Goal: Check status: Check status

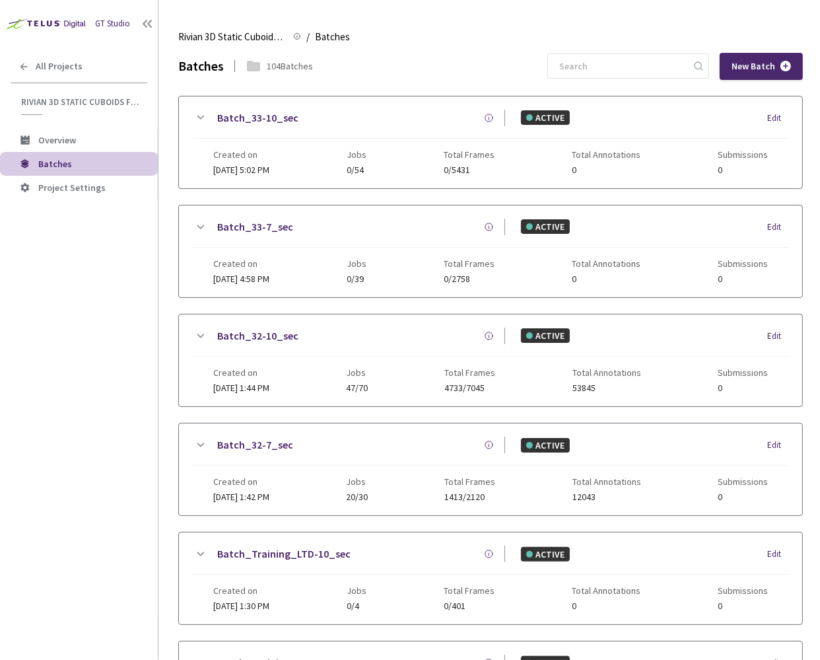
click at [147, 330] on div "GT Studio All Projects Rivian 3D Static Cuboids fixed[2024-25] Rivian 3D Static…" at bounding box center [79, 310] width 158 height 620
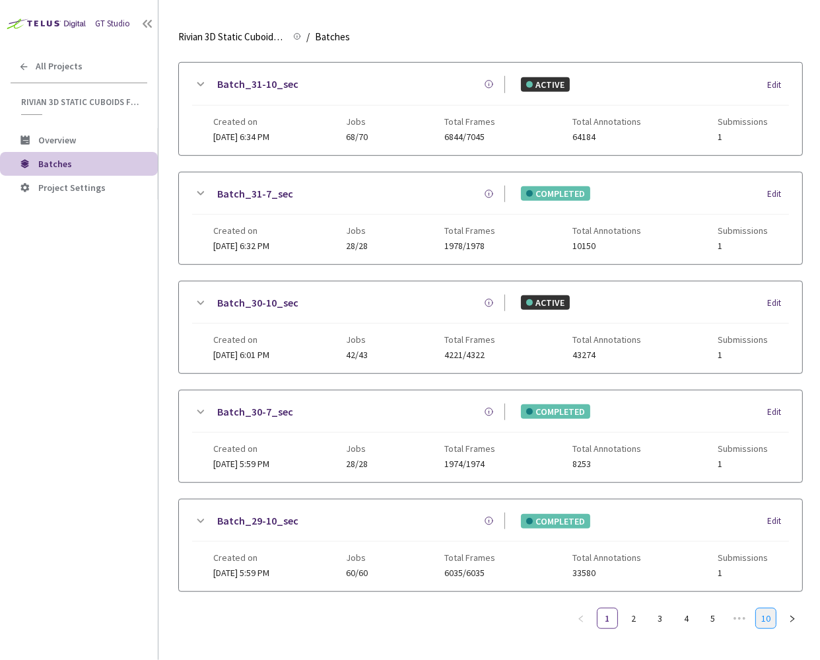
click at [763, 608] on link "10" at bounding box center [766, 618] width 20 height 20
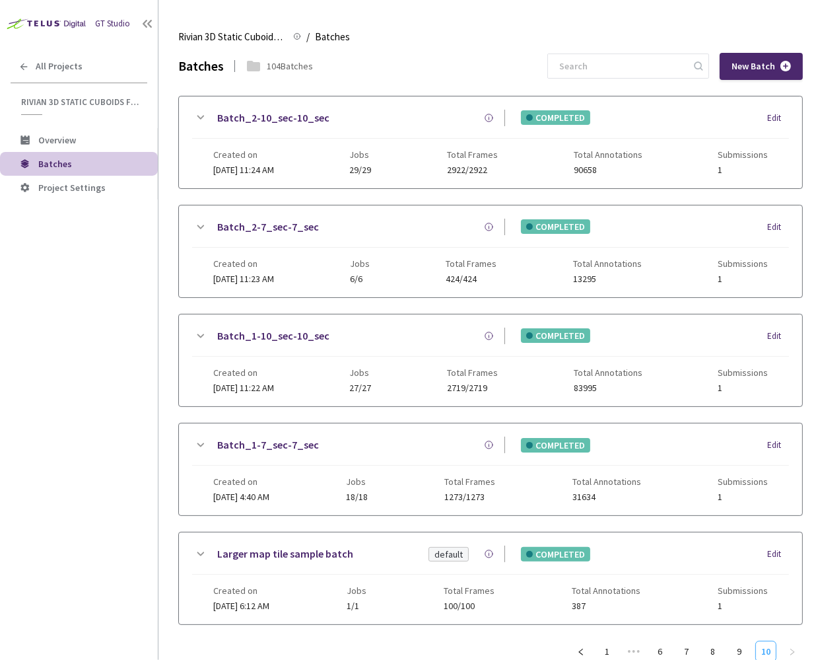
scroll to position [28, 0]
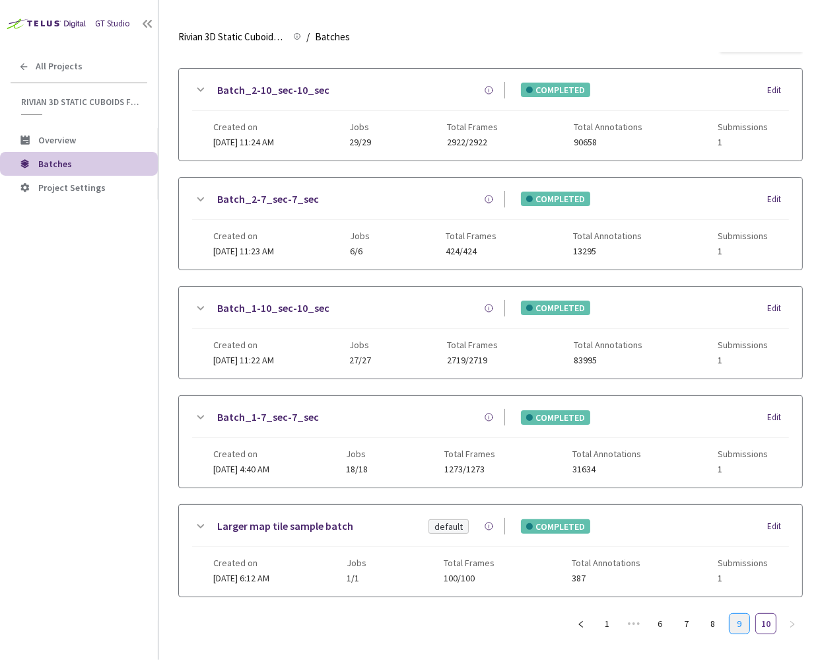
click at [735, 620] on link "9" at bounding box center [740, 623] width 20 height 20
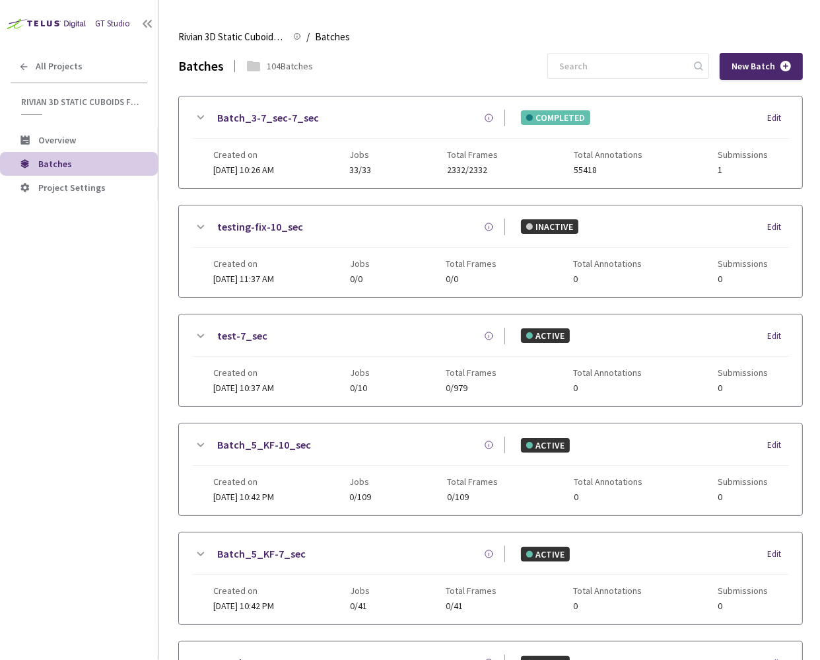
scroll to position [677, 0]
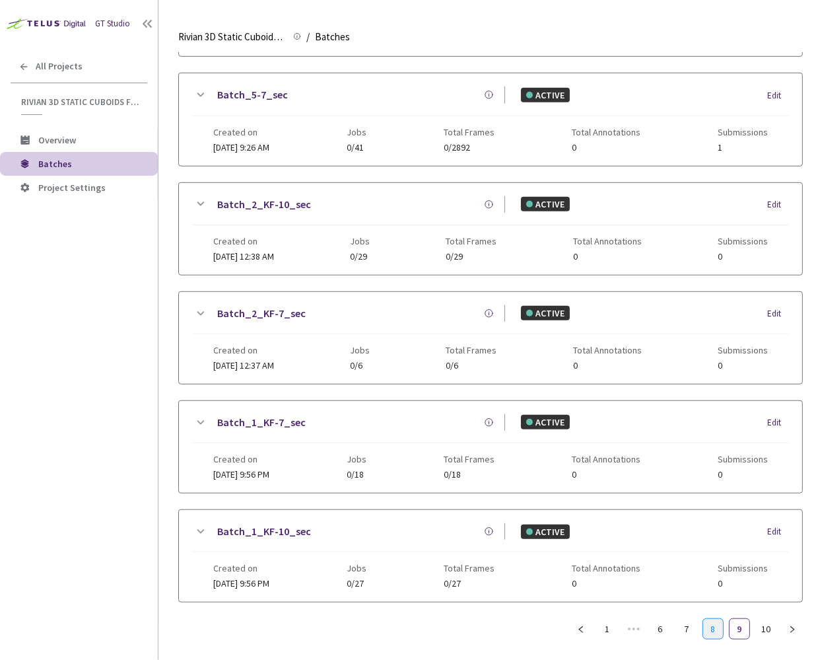
click at [714, 619] on link "8" at bounding box center [713, 629] width 20 height 20
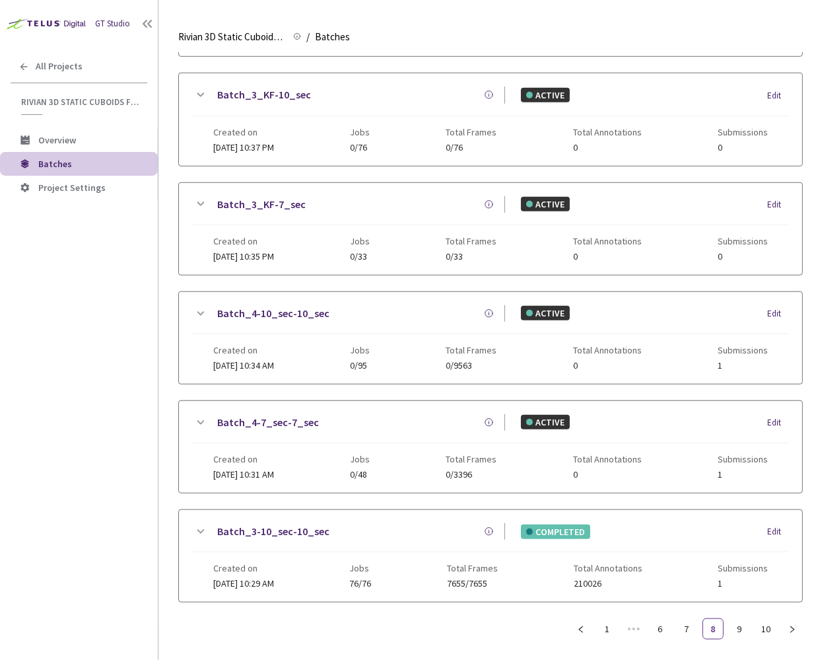
click at [242, 523] on link "Batch_3-10_sec-10_sec" at bounding box center [273, 531] width 112 height 17
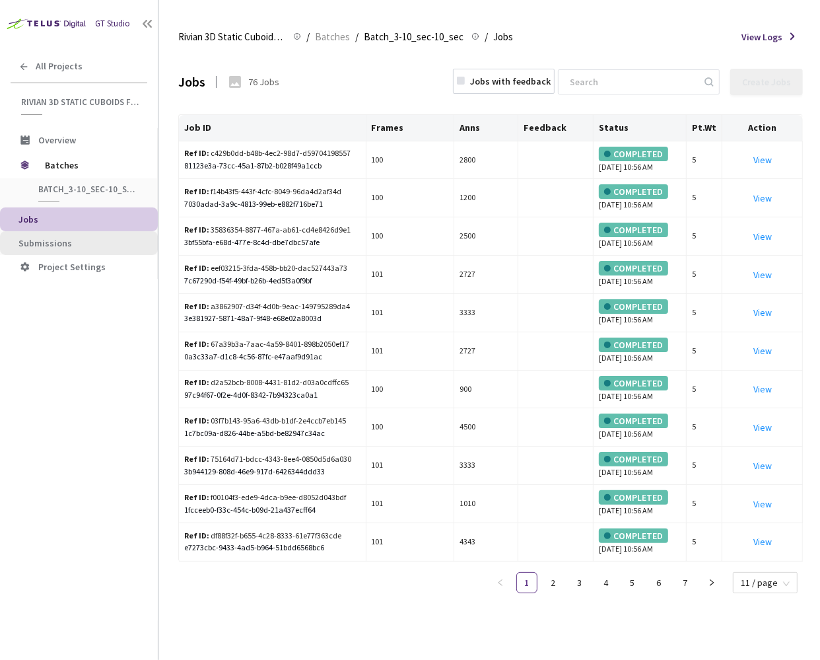
click at [94, 238] on span "Submissions" at bounding box center [82, 243] width 129 height 11
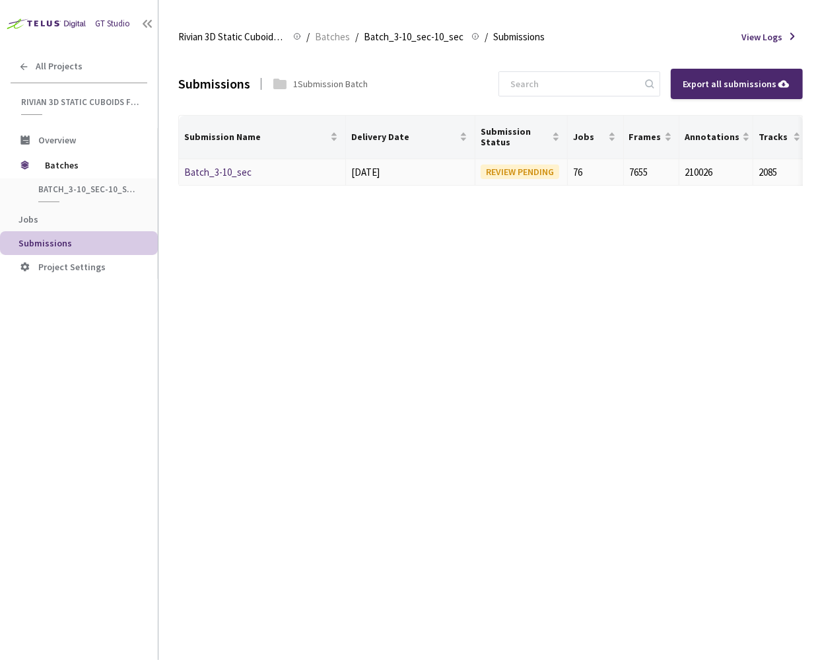
click at [213, 166] on link "Batch_3-10_sec" at bounding box center [217, 172] width 67 height 13
